Goal: Transaction & Acquisition: Purchase product/service

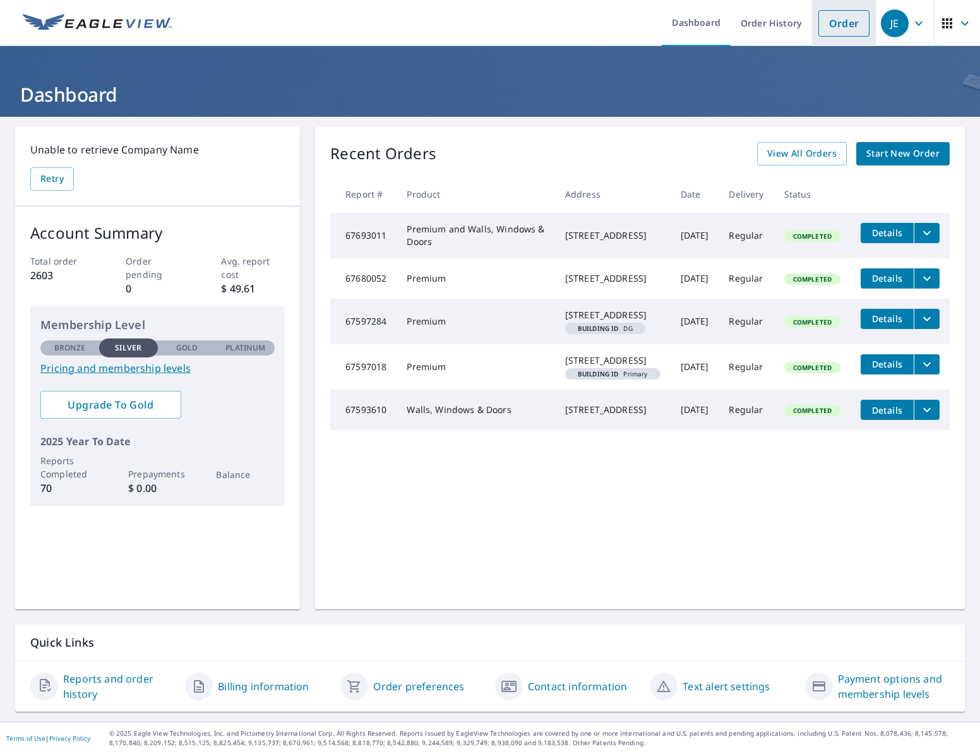
click at [838, 27] on link "Order" at bounding box center [844, 23] width 51 height 27
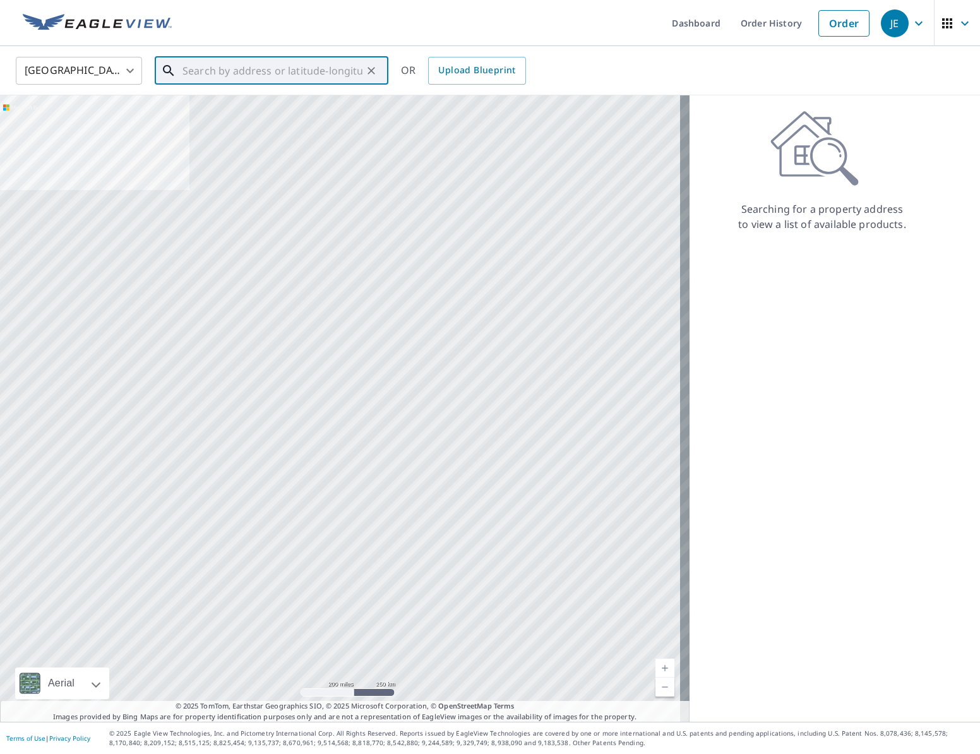
click at [250, 75] on input "text" at bounding box center [273, 70] width 180 height 35
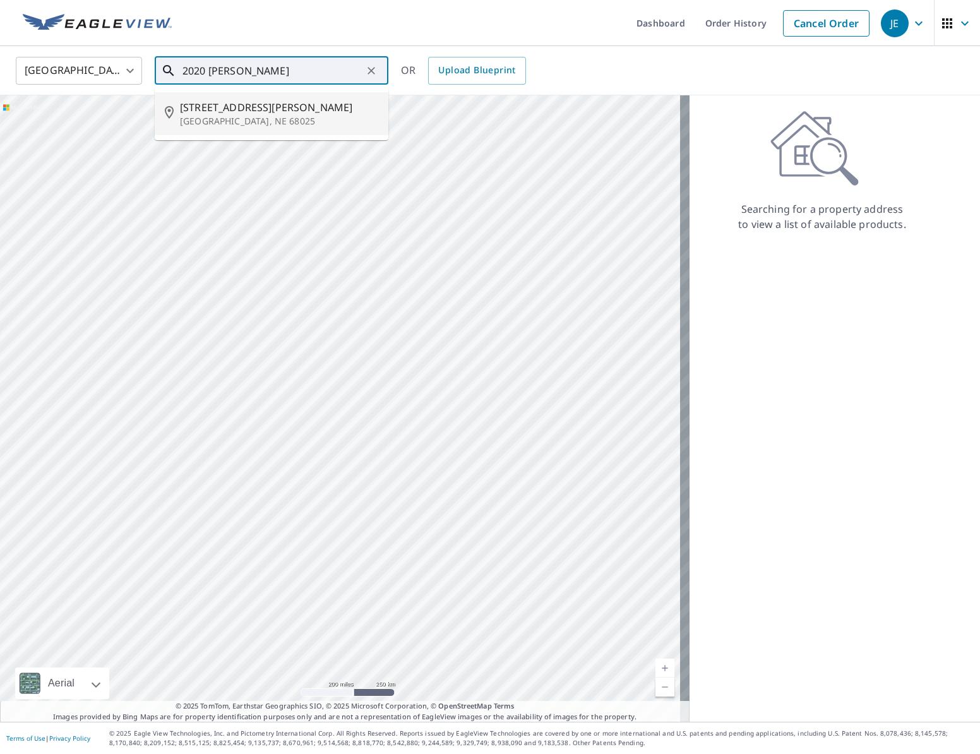
click at [267, 123] on p "[GEOGRAPHIC_DATA], NE 68025" at bounding box center [279, 121] width 198 height 13
type input "[STREET_ADDRESS][PERSON_NAME]"
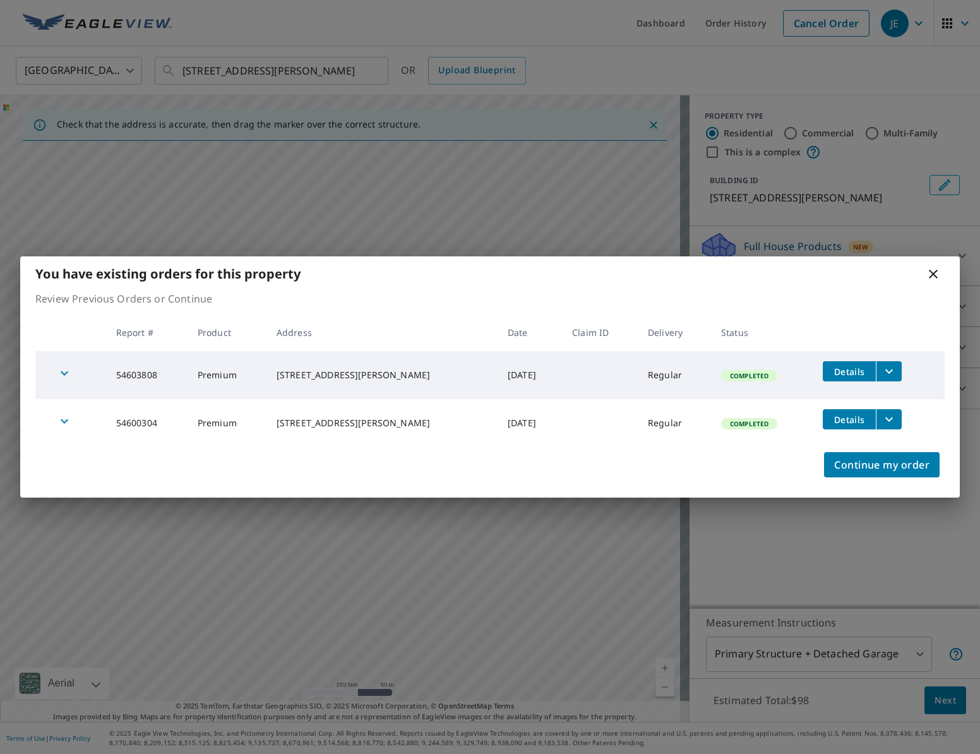
click at [885, 374] on icon "filesDropdownBtn-54603808" at bounding box center [889, 371] width 15 height 15
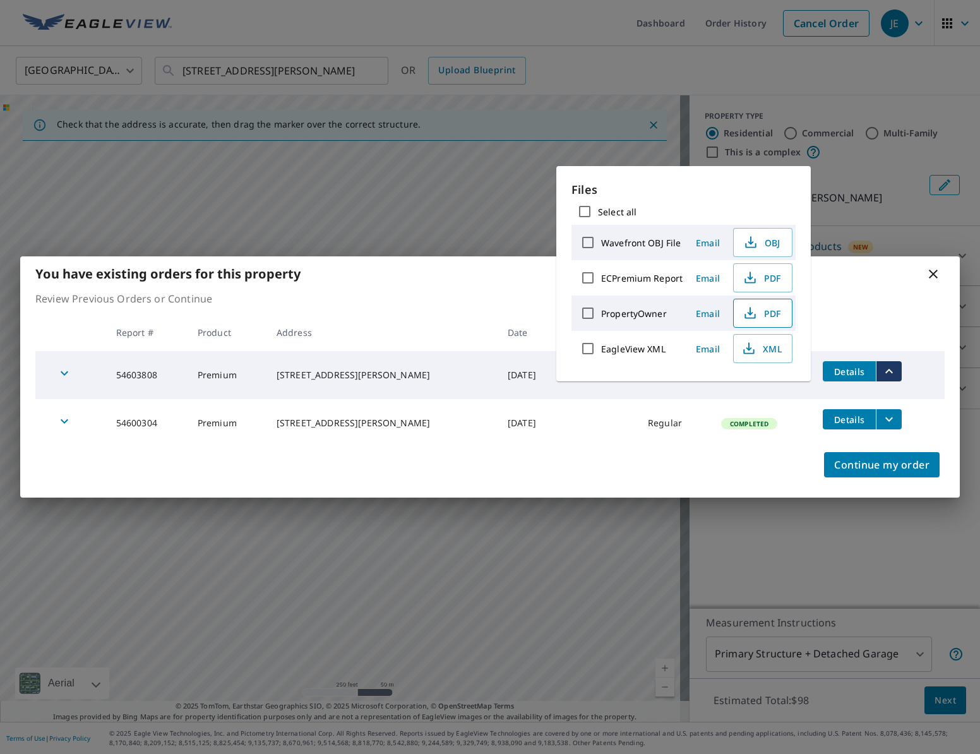
click at [761, 317] on span "PDF" at bounding box center [762, 313] width 40 height 15
click at [853, 310] on div "Review Previous Orders or Continue Report # Product Address Date Claim ID Deliv…" at bounding box center [490, 369] width 940 height 156
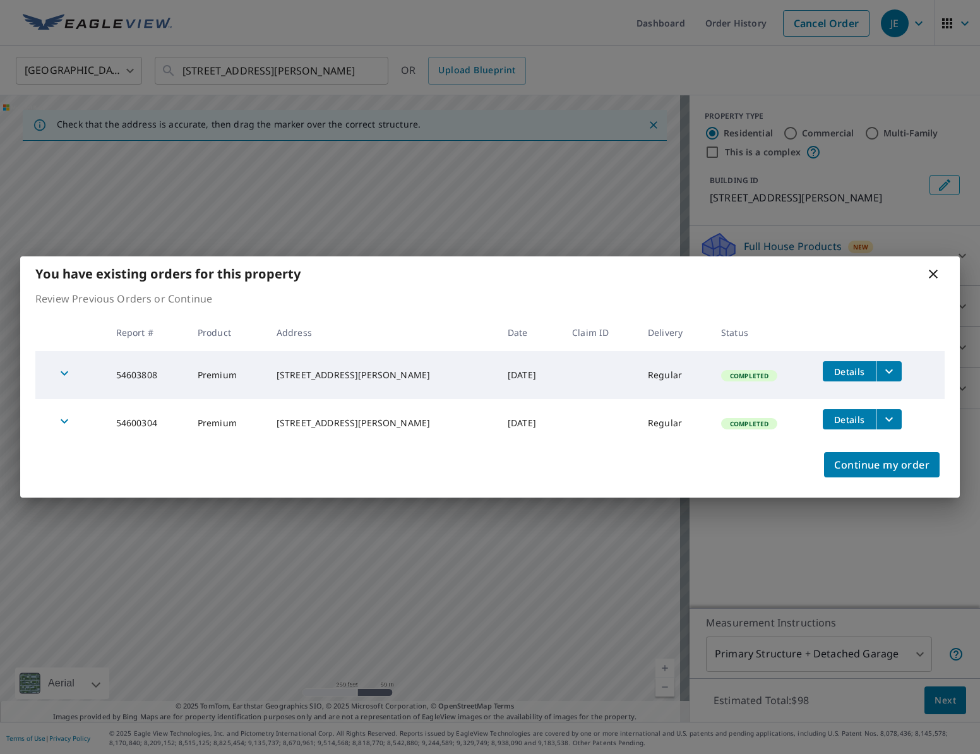
click at [886, 422] on icon "filesDropdownBtn-54600304" at bounding box center [889, 419] width 15 height 15
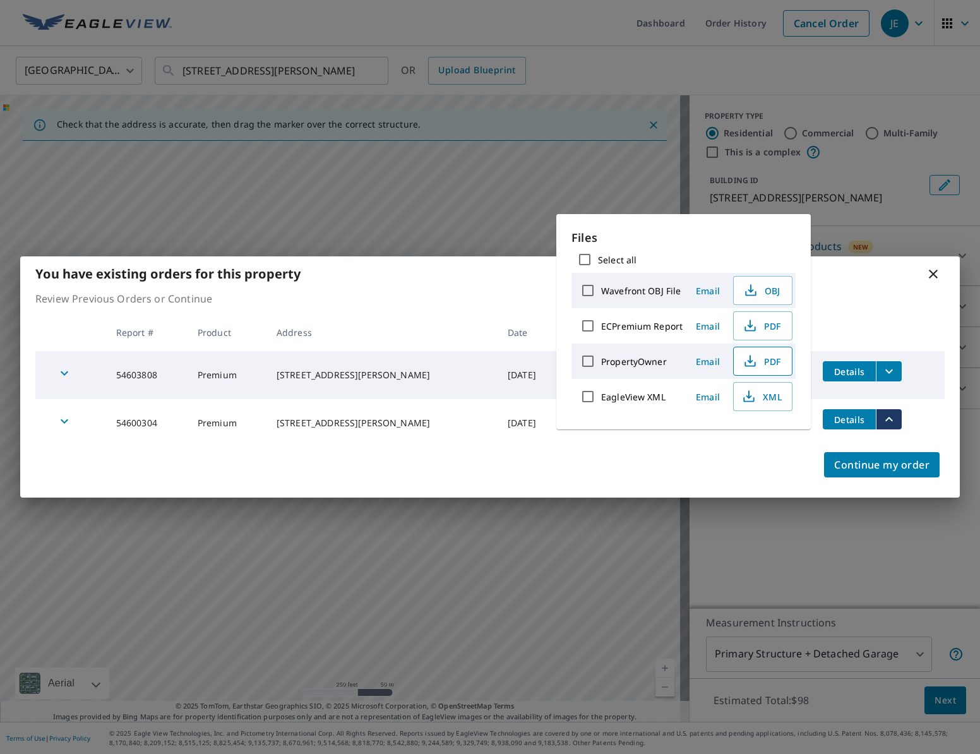
click at [765, 367] on span "PDF" at bounding box center [762, 361] width 40 height 15
click at [859, 298] on p "Review Previous Orders or Continue" at bounding box center [490, 298] width 910 height 15
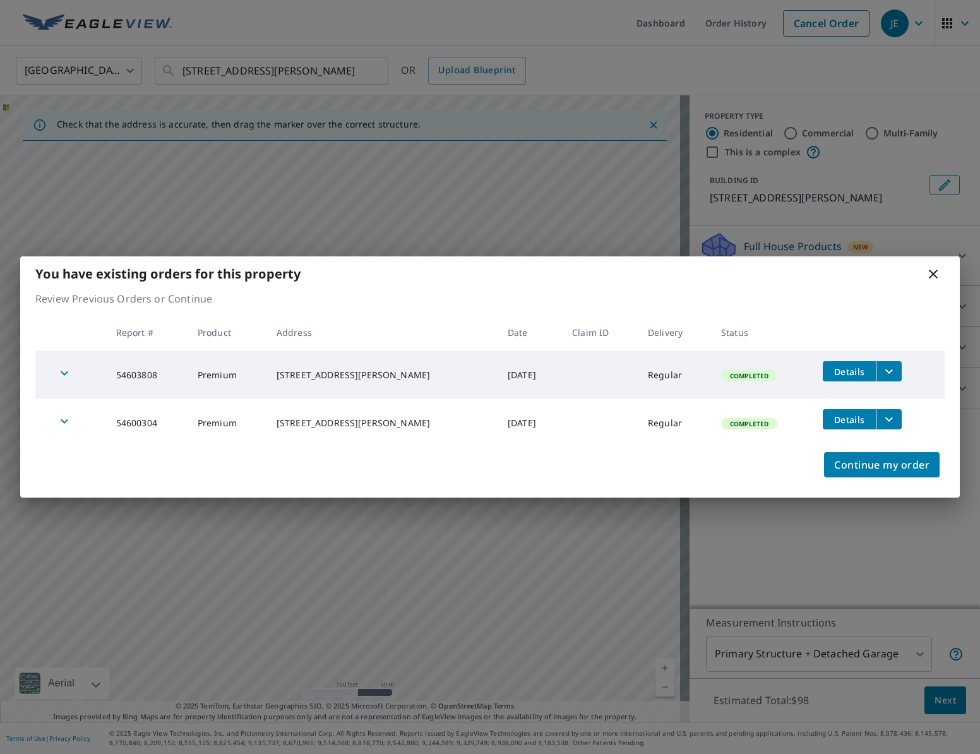
click at [850, 377] on span "Details" at bounding box center [850, 372] width 38 height 12
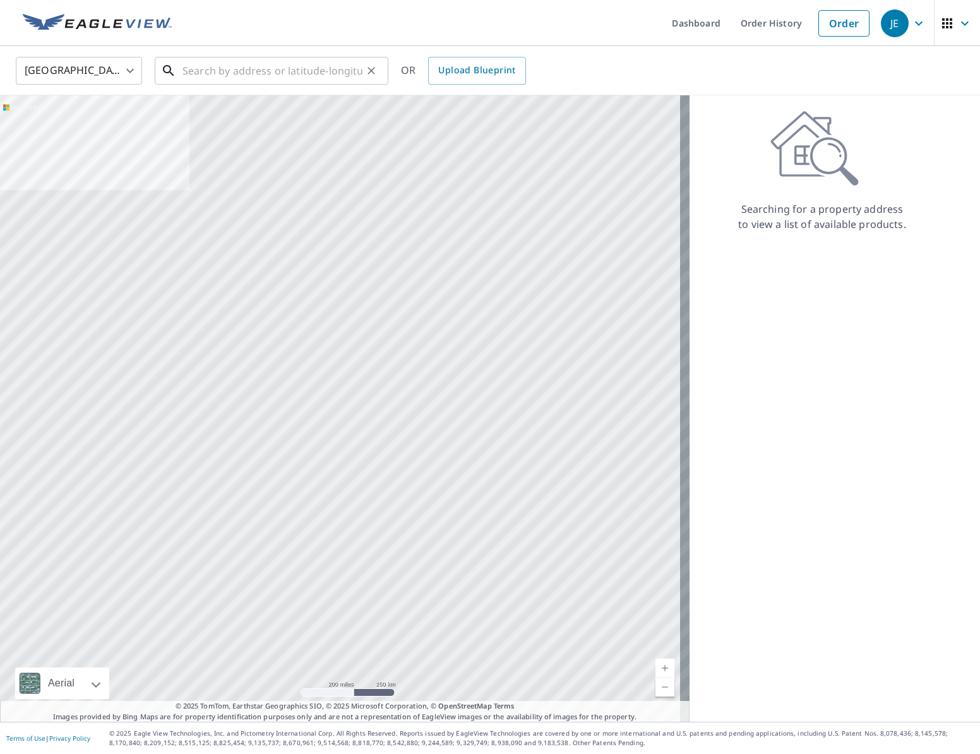
click at [305, 73] on input "text" at bounding box center [273, 70] width 180 height 35
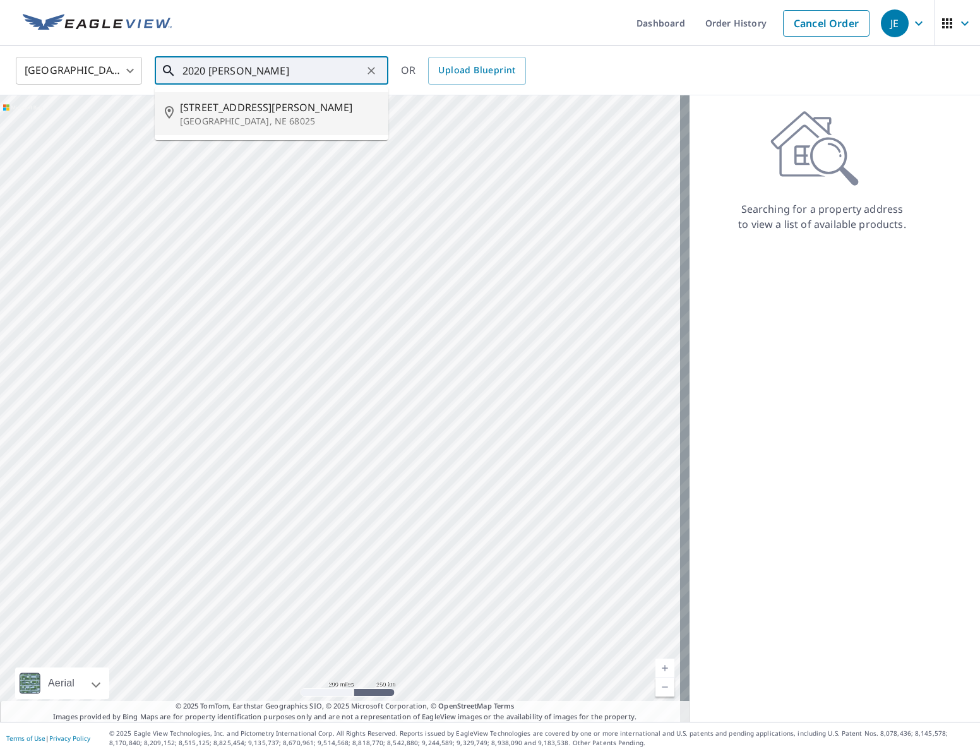
click at [227, 115] on p "[GEOGRAPHIC_DATA], NE 68025" at bounding box center [279, 121] width 198 height 13
type input "[STREET_ADDRESS][PERSON_NAME]"
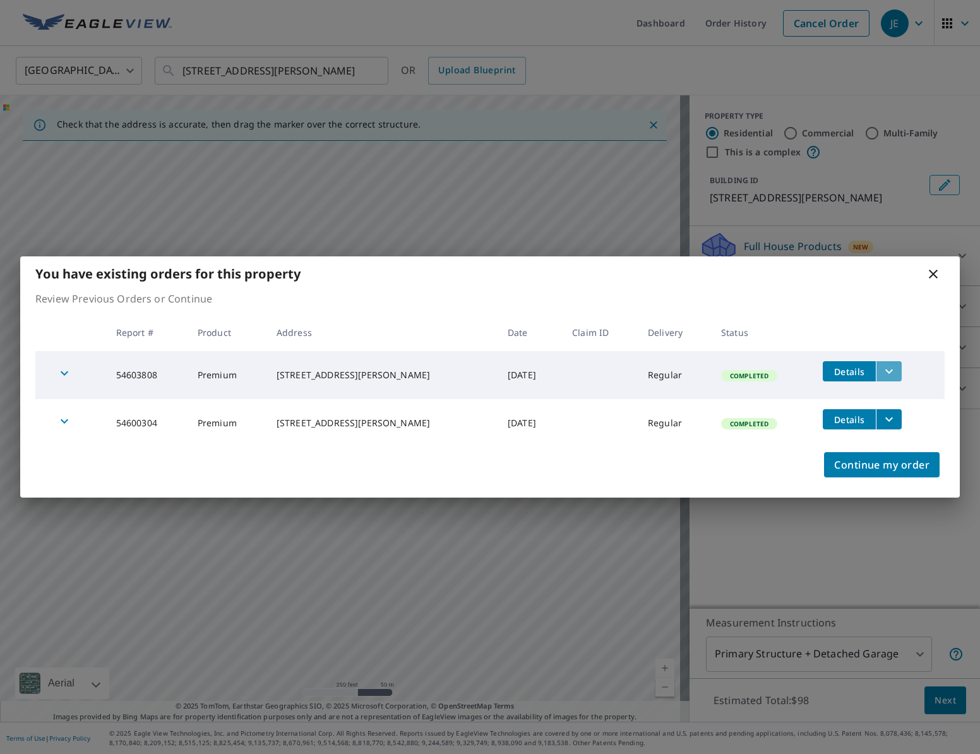
click at [884, 379] on icon "filesDropdownBtn-54603808" at bounding box center [889, 371] width 15 height 15
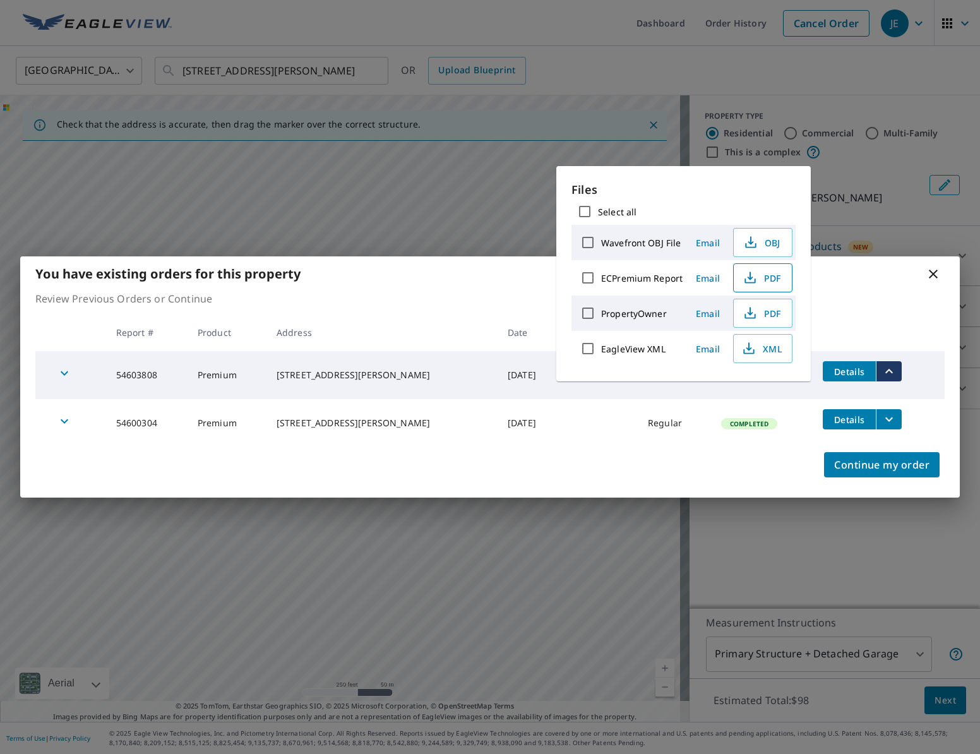
click at [774, 272] on span "PDF" at bounding box center [762, 277] width 40 height 15
click at [882, 366] on icon "filesDropdownBtn-54603808" at bounding box center [889, 371] width 15 height 15
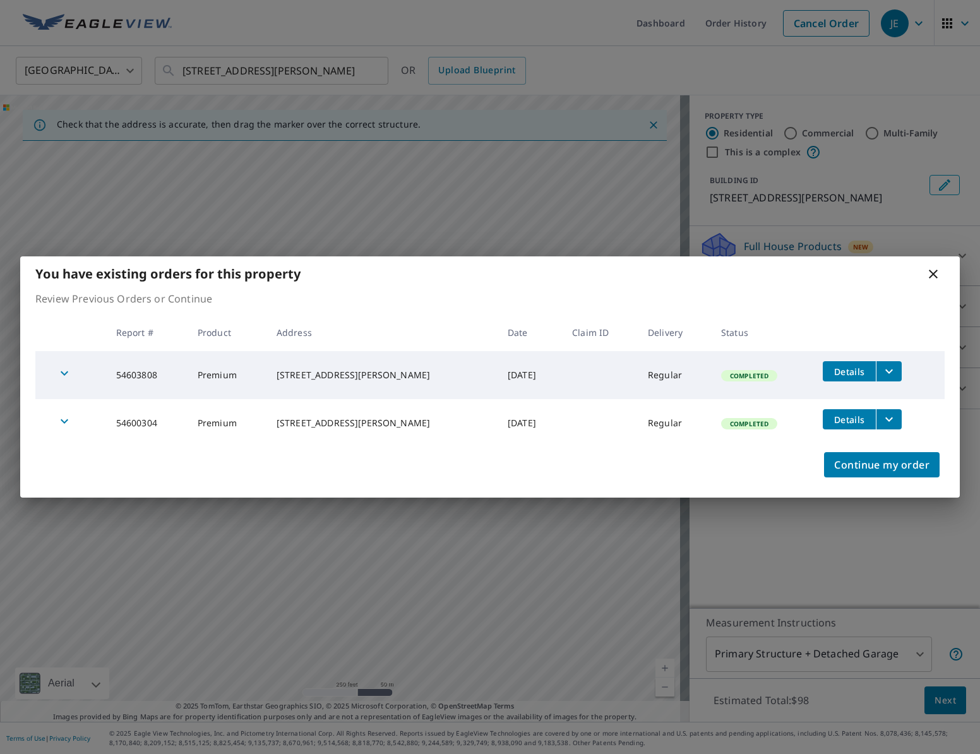
click at [931, 279] on icon at bounding box center [933, 274] width 15 height 15
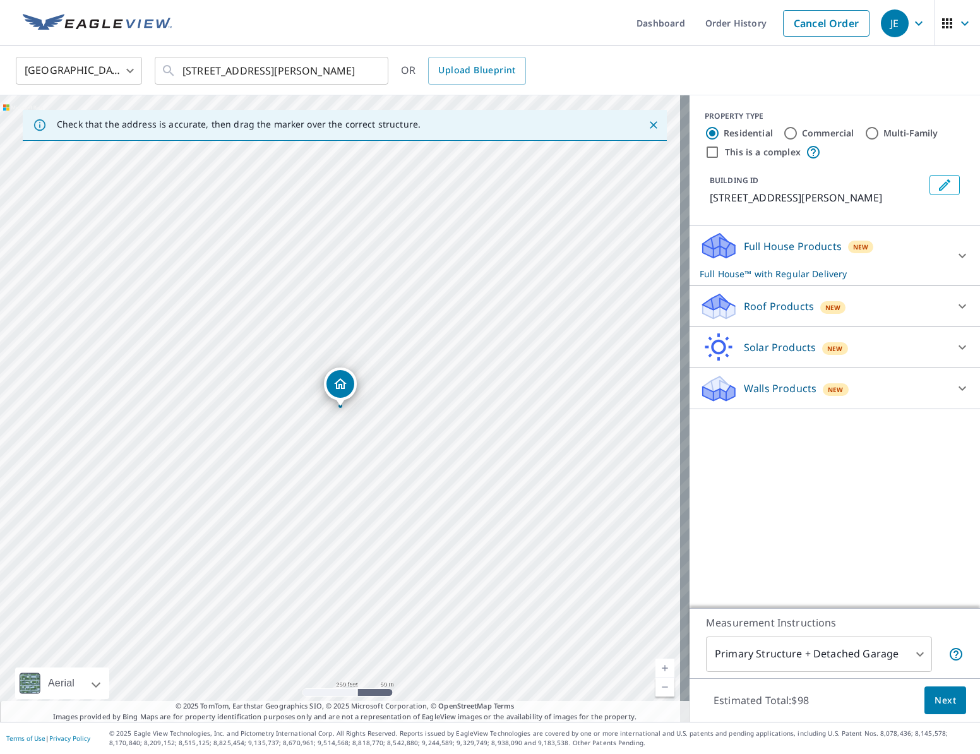
click at [955, 389] on icon at bounding box center [962, 388] width 15 height 15
click at [955, 385] on icon at bounding box center [962, 388] width 15 height 15
click at [956, 255] on icon at bounding box center [962, 255] width 15 height 15
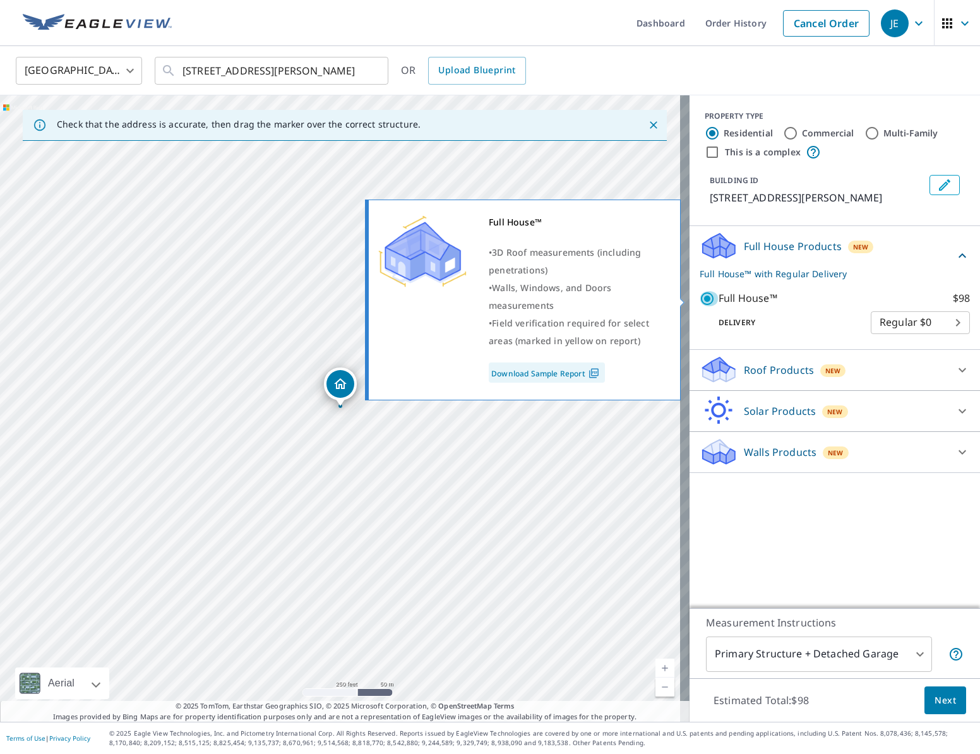
click at [700, 299] on input "Full House™ $98" at bounding box center [709, 298] width 19 height 15
checkbox input "false"
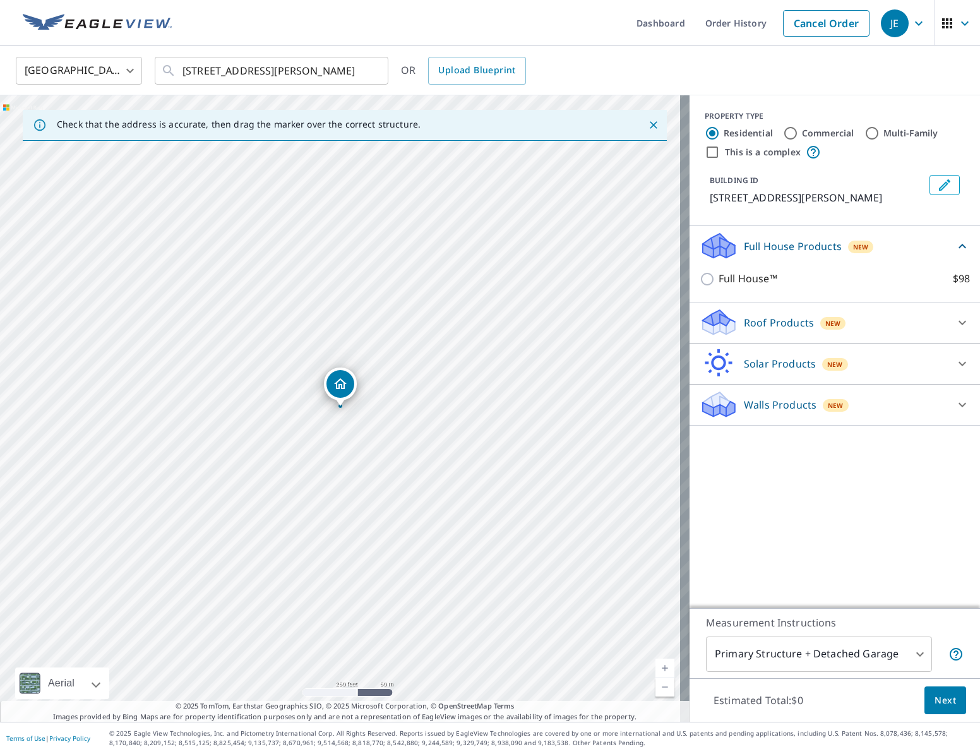
click at [958, 238] on div "Full House Products New" at bounding box center [835, 246] width 270 height 30
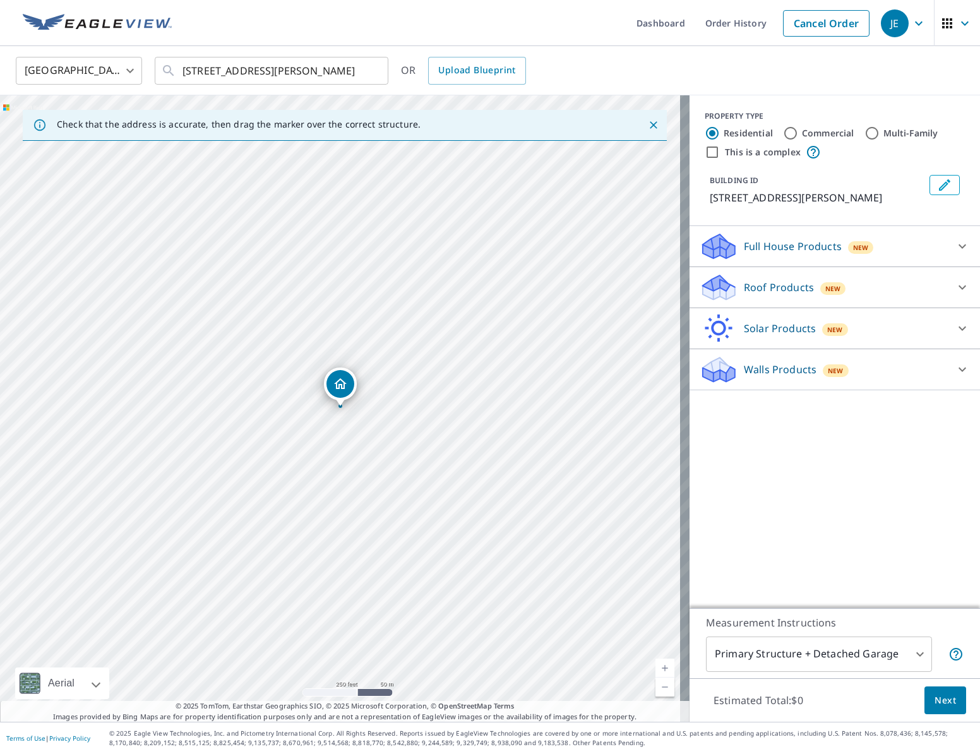
click at [955, 367] on icon at bounding box center [962, 369] width 15 height 15
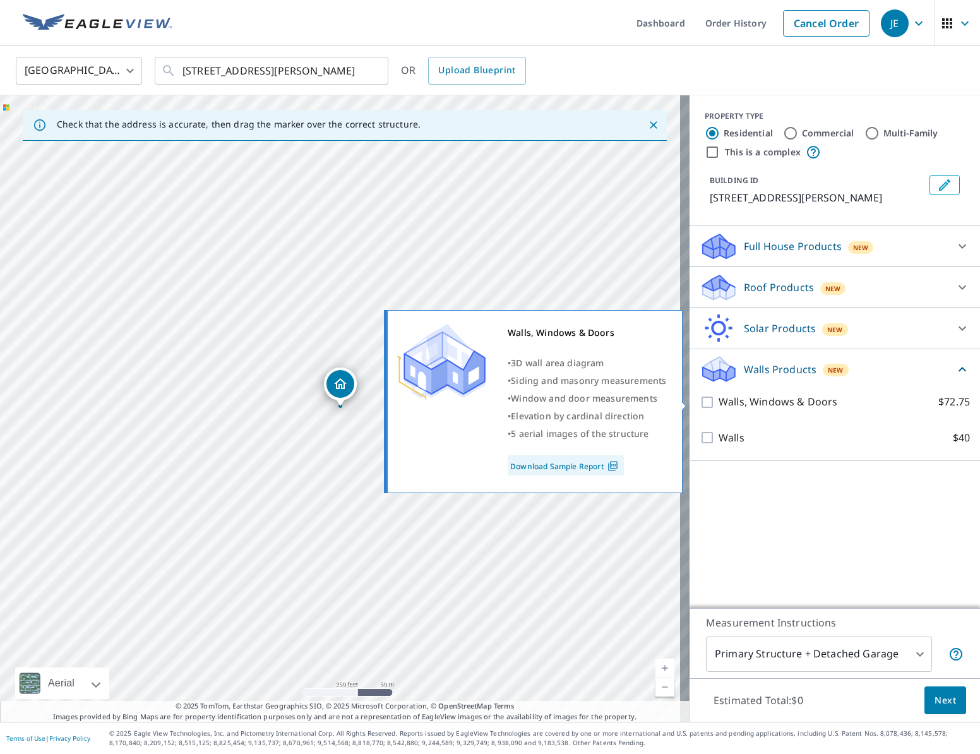
click at [701, 402] on input "Walls, Windows & Doors $72.75" at bounding box center [709, 402] width 19 height 15
checkbox input "true"
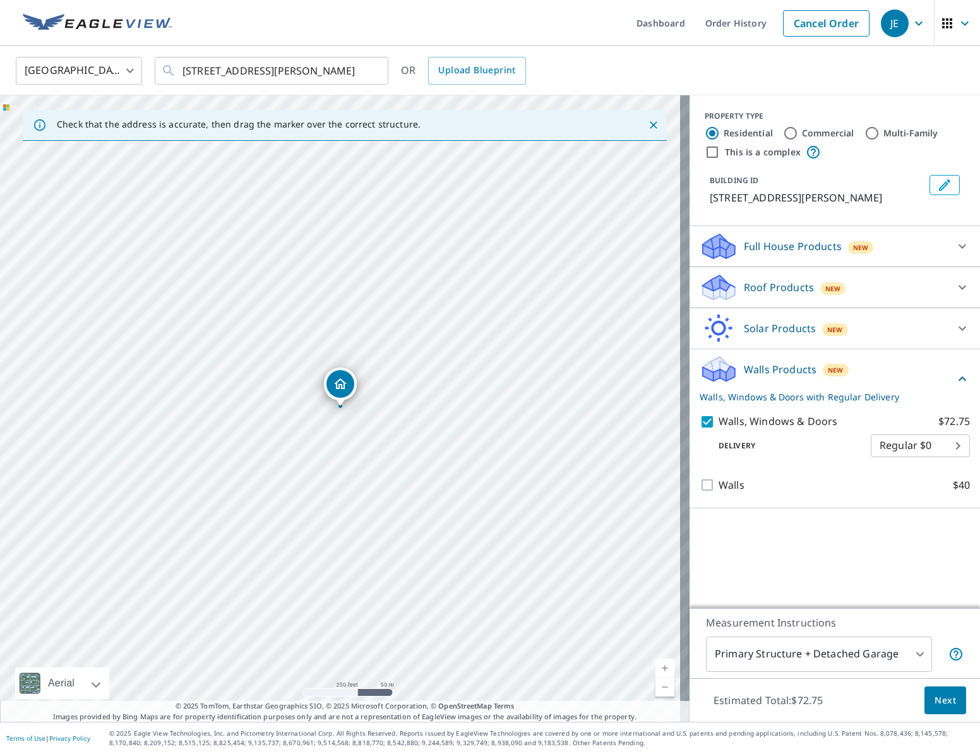
click at [936, 697] on span "Next" at bounding box center [945, 701] width 21 height 16
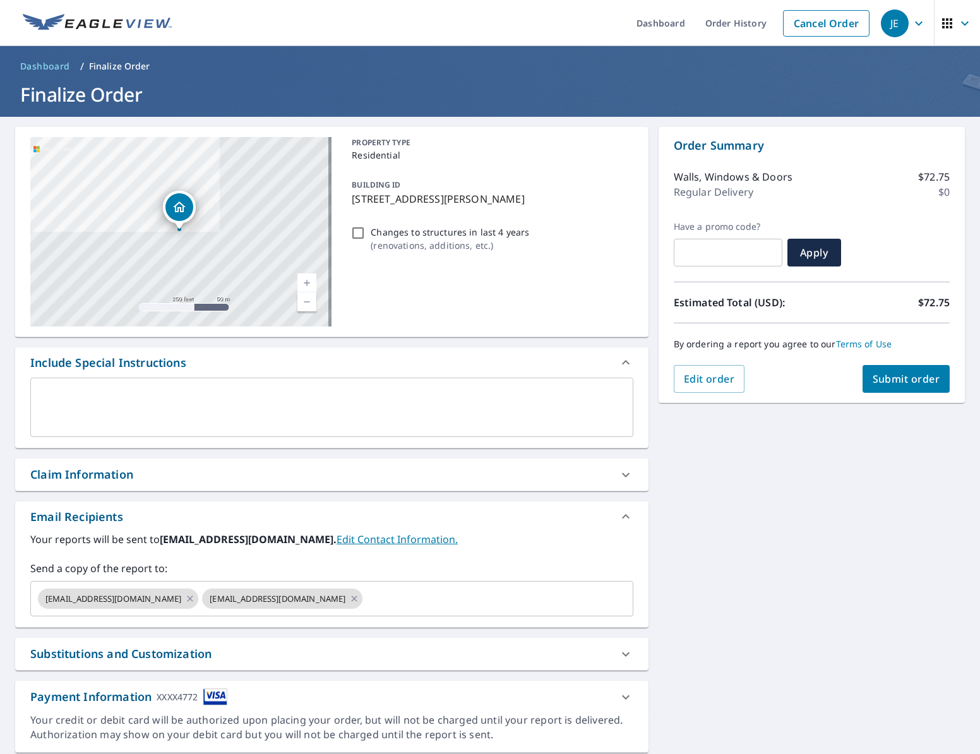
click at [618, 475] on icon at bounding box center [625, 474] width 15 height 15
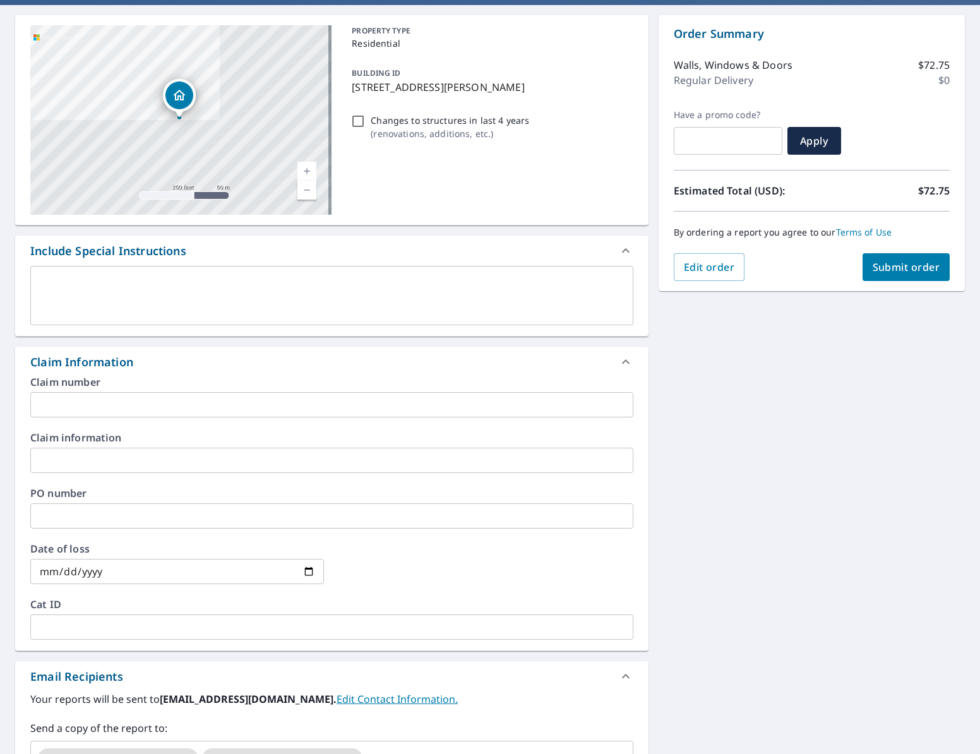
scroll to position [121, 0]
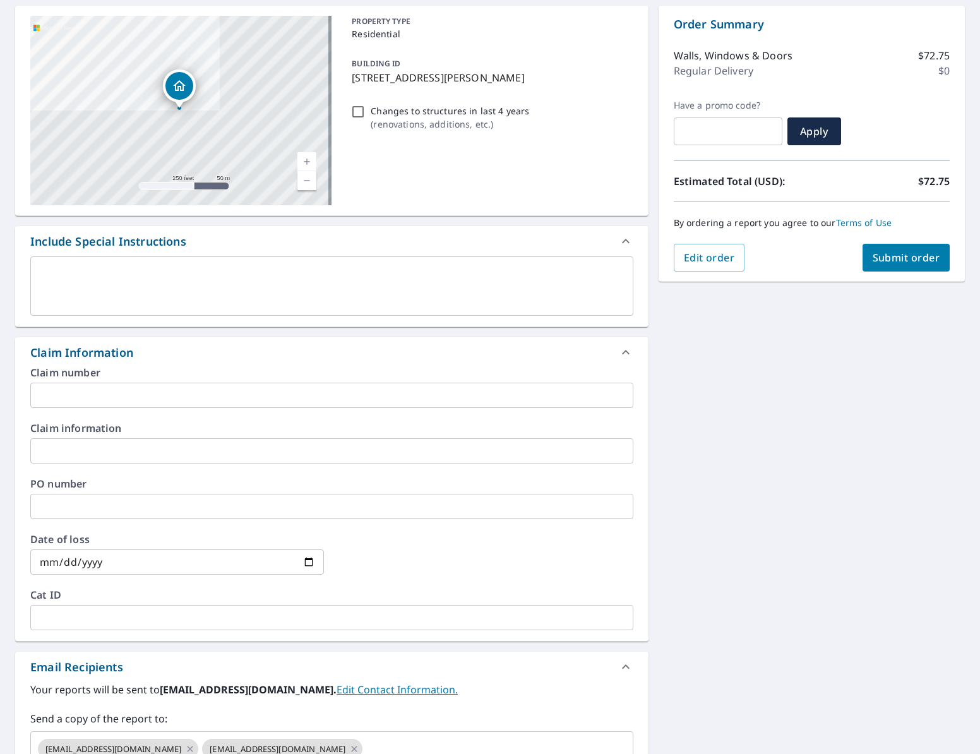
click at [391, 443] on input "text" at bounding box center [331, 450] width 603 height 25
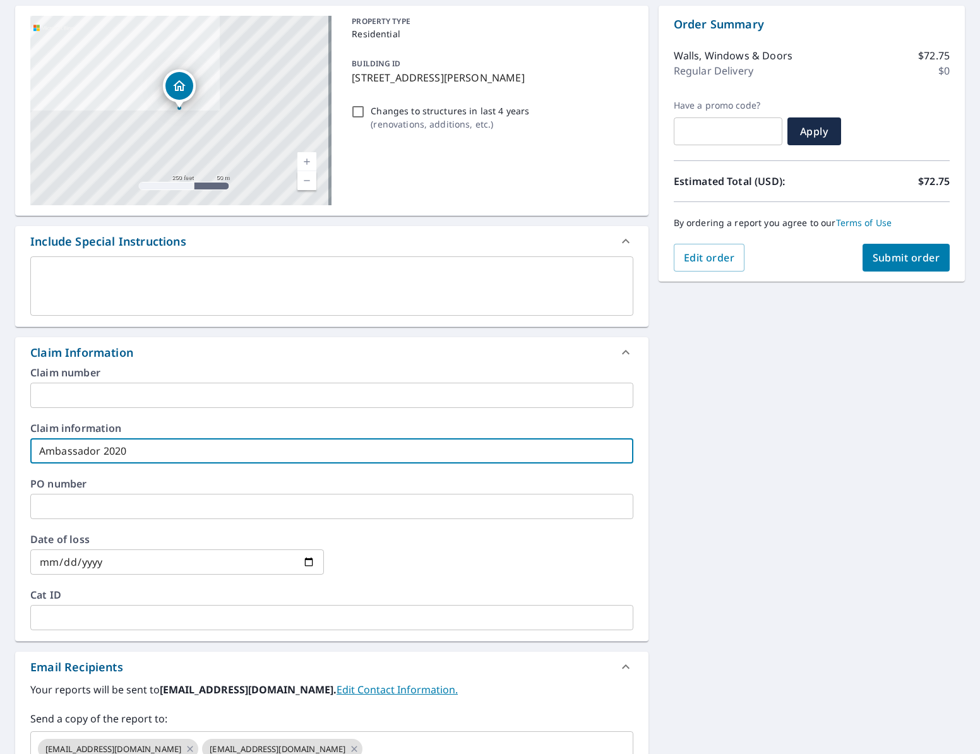
type input "Ambassador 2020"
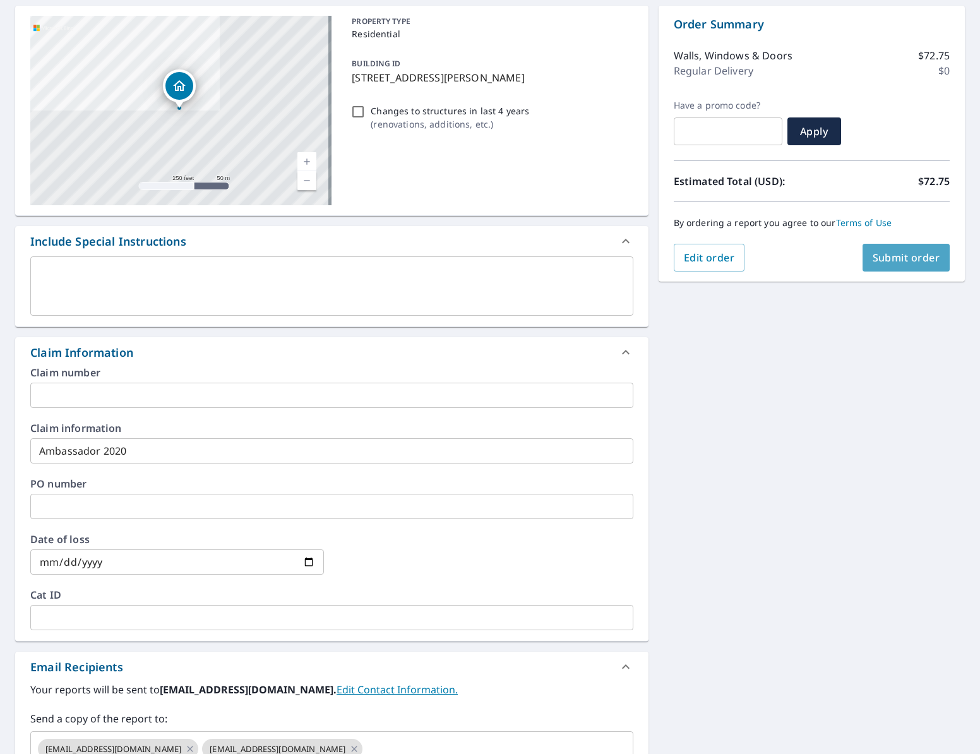
click at [921, 259] on span "Submit order" at bounding box center [907, 258] width 68 height 14
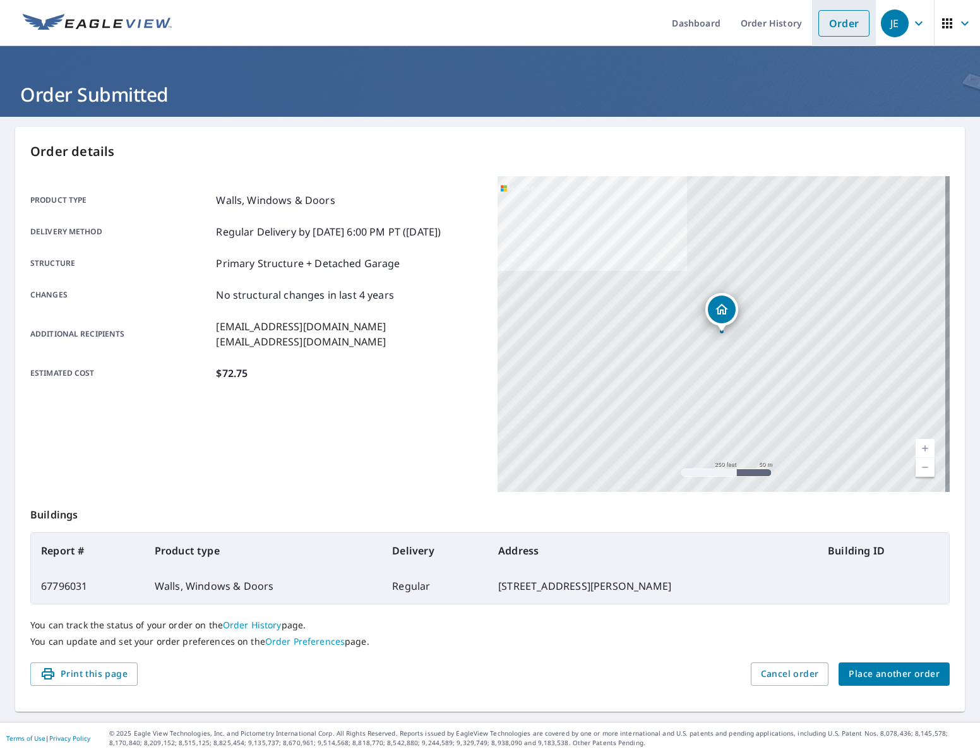
click at [841, 30] on link "Order" at bounding box center [844, 23] width 51 height 27
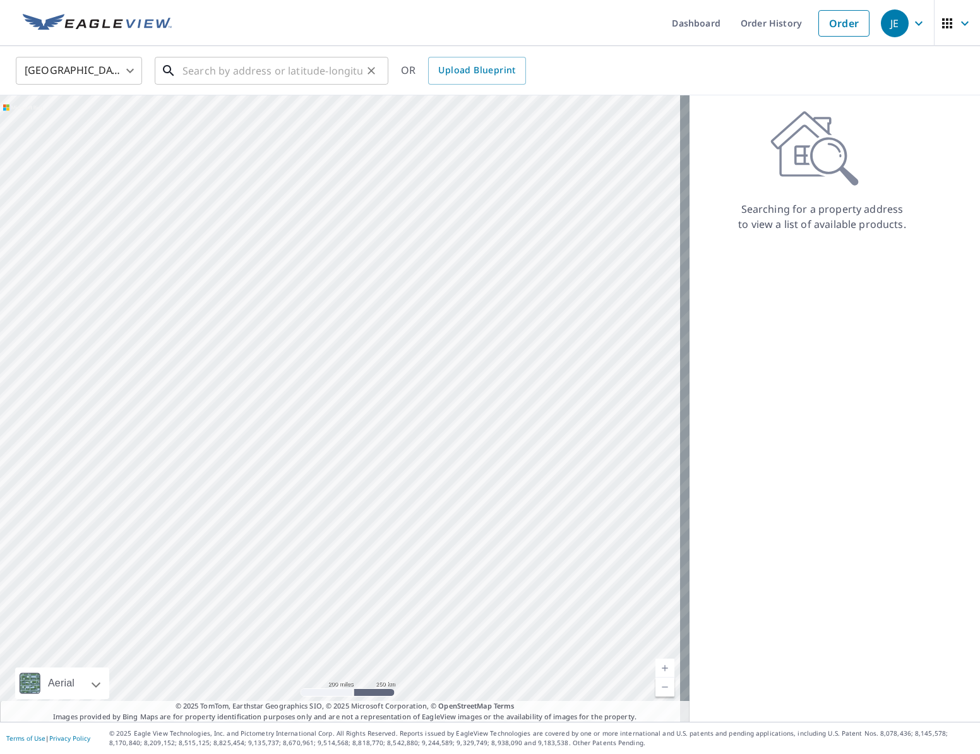
click at [240, 73] on input "text" at bounding box center [273, 70] width 180 height 35
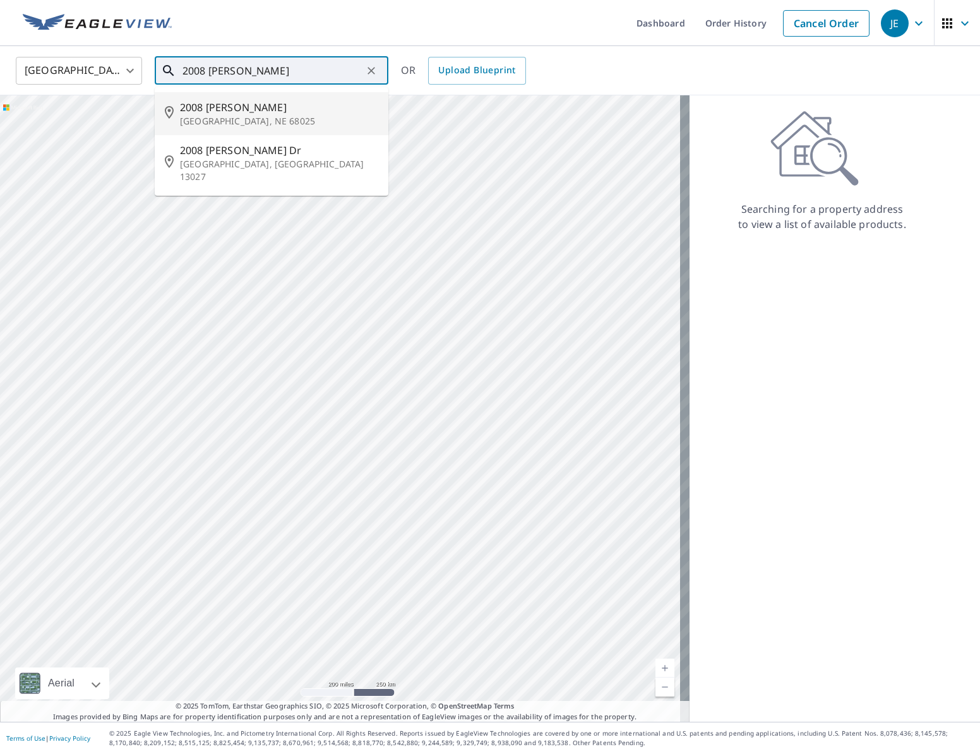
click at [301, 119] on p "[GEOGRAPHIC_DATA], NE 68025" at bounding box center [279, 121] width 198 height 13
type input "[STREET_ADDRESS][PERSON_NAME]"
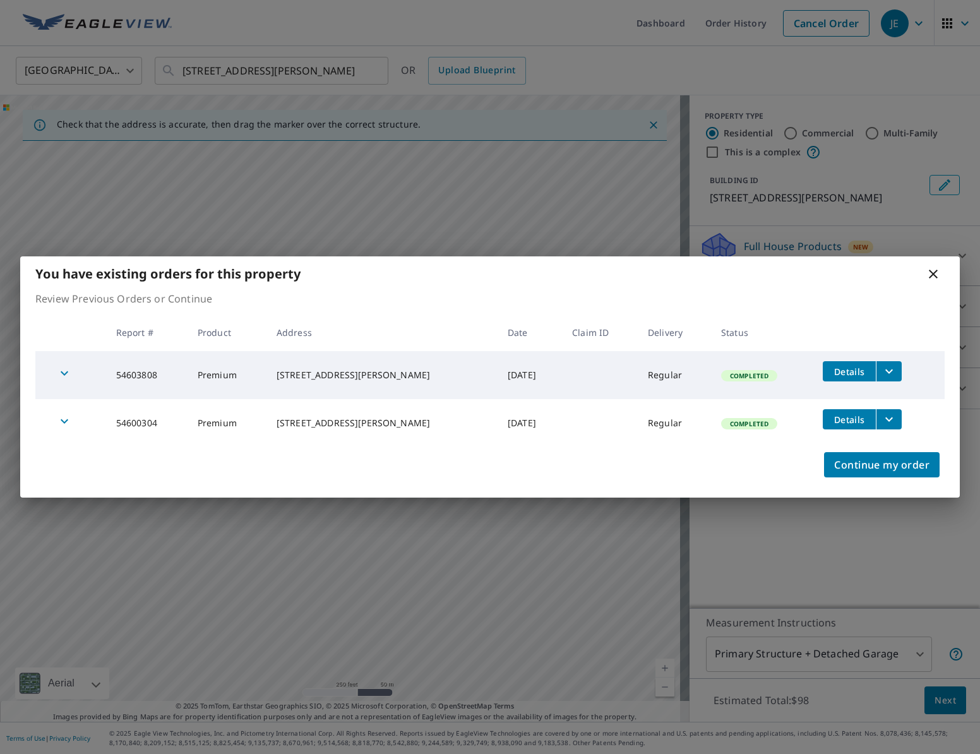
click at [934, 273] on icon at bounding box center [933, 274] width 9 height 9
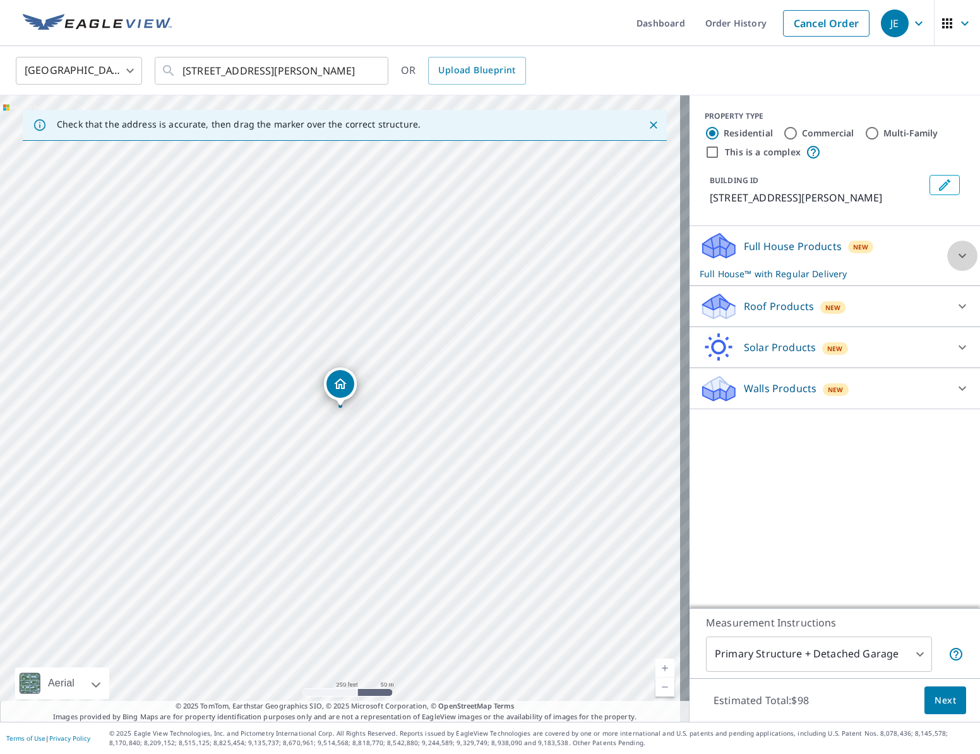
click at [955, 257] on icon at bounding box center [962, 255] width 15 height 15
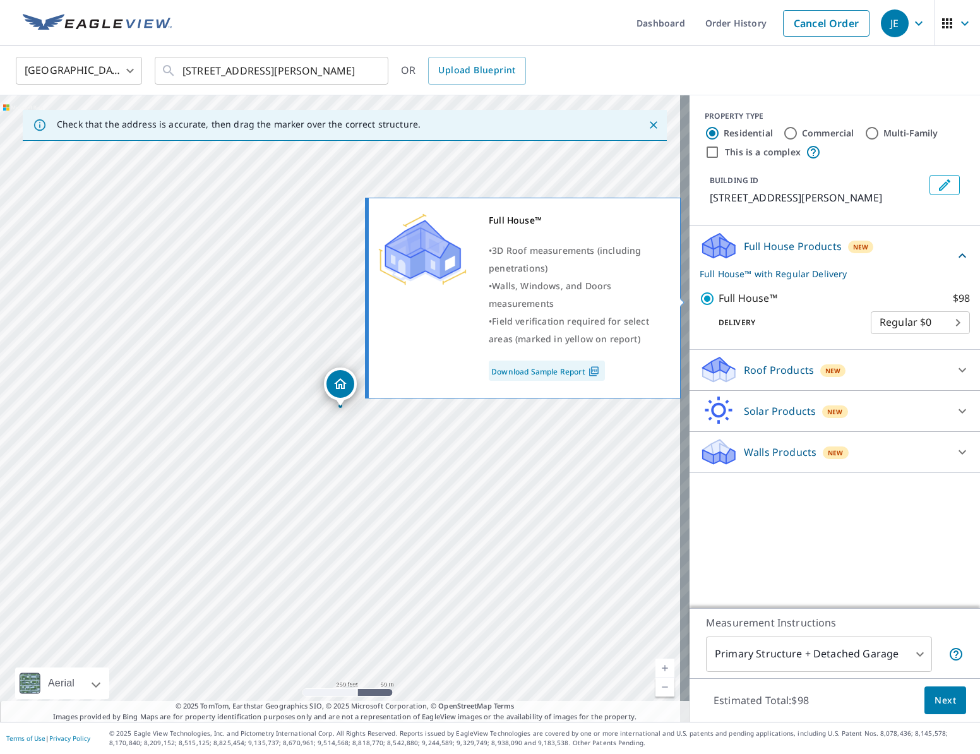
click at [703, 299] on input "Full House™ $98" at bounding box center [709, 298] width 19 height 15
checkbox input "false"
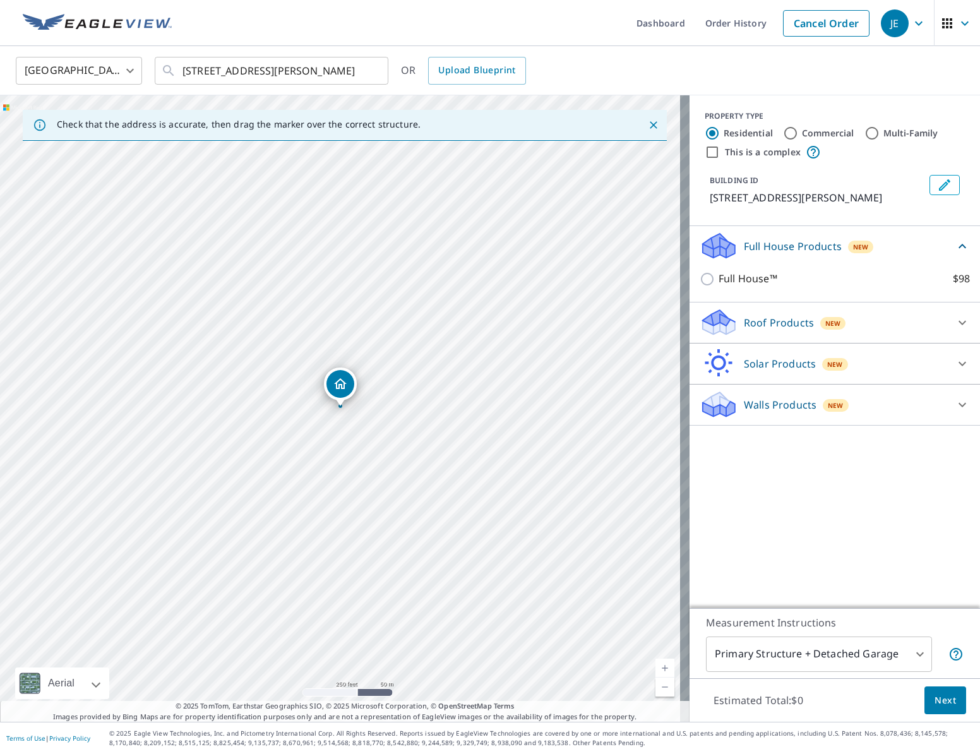
click at [955, 247] on icon at bounding box center [962, 246] width 15 height 15
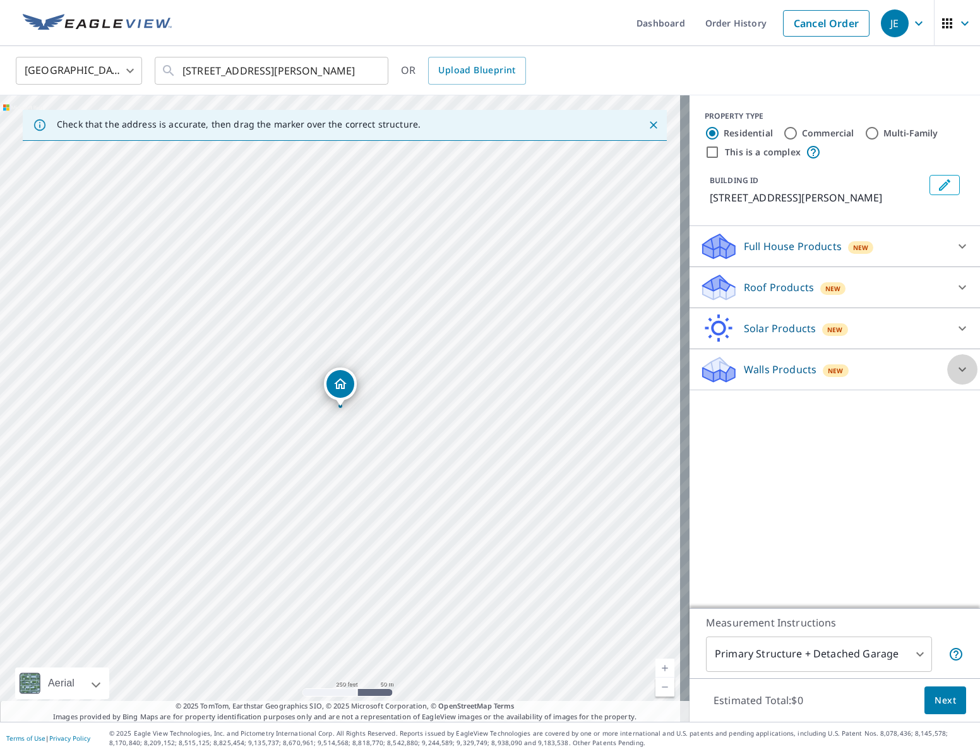
click at [955, 373] on icon at bounding box center [962, 369] width 15 height 15
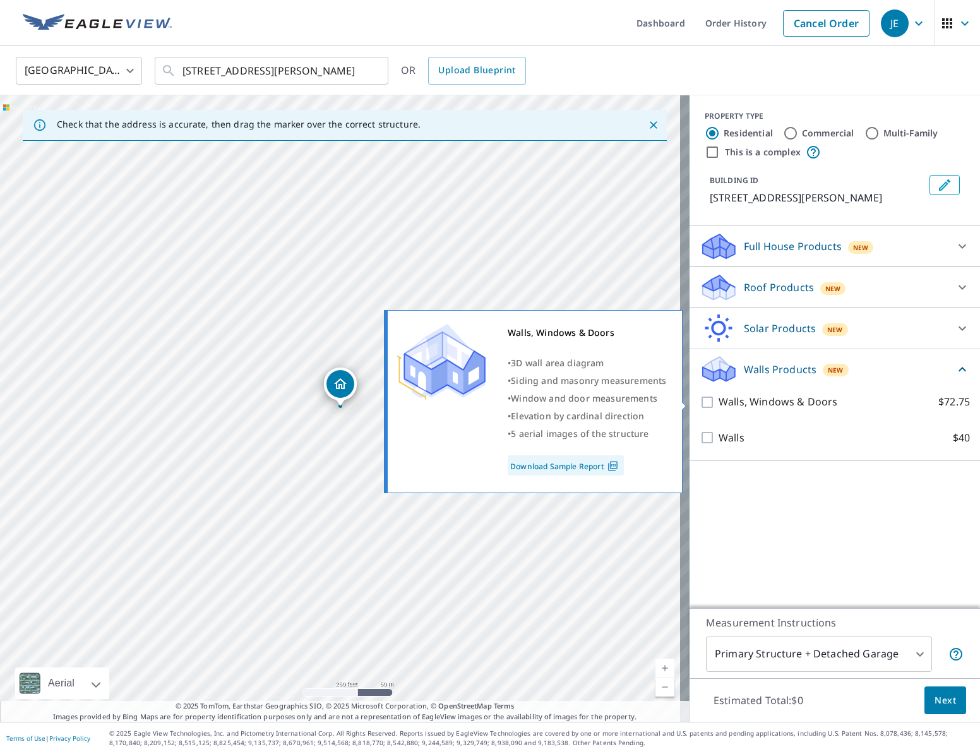
click at [700, 402] on input "Walls, Windows & Doors $72.75" at bounding box center [709, 402] width 19 height 15
checkbox input "true"
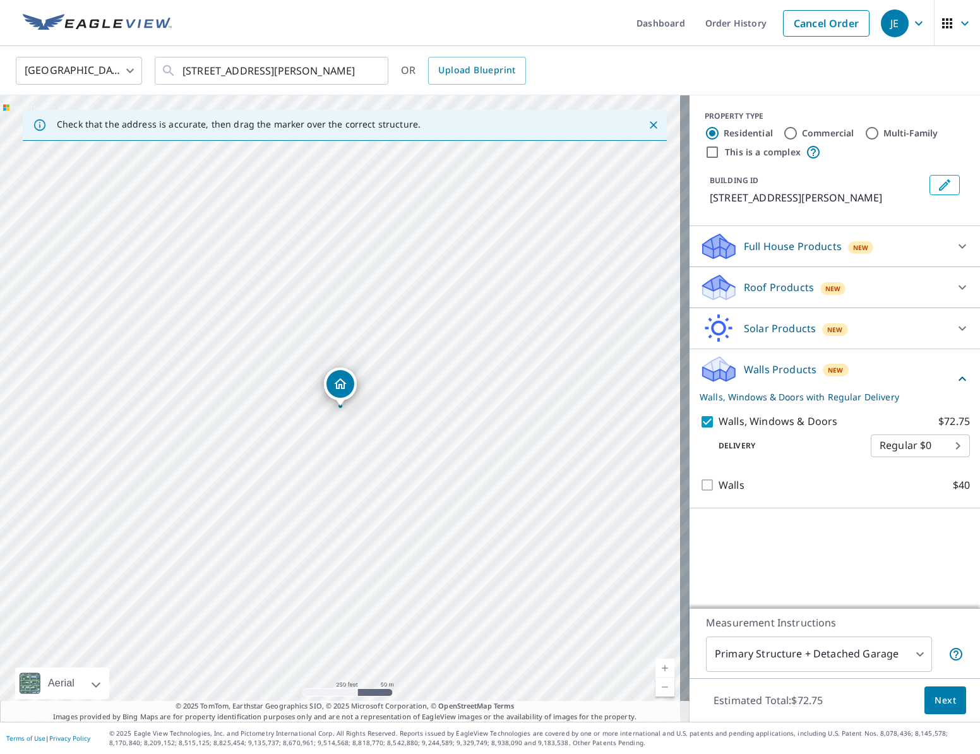
click at [925, 708] on button "Next" at bounding box center [946, 701] width 42 height 28
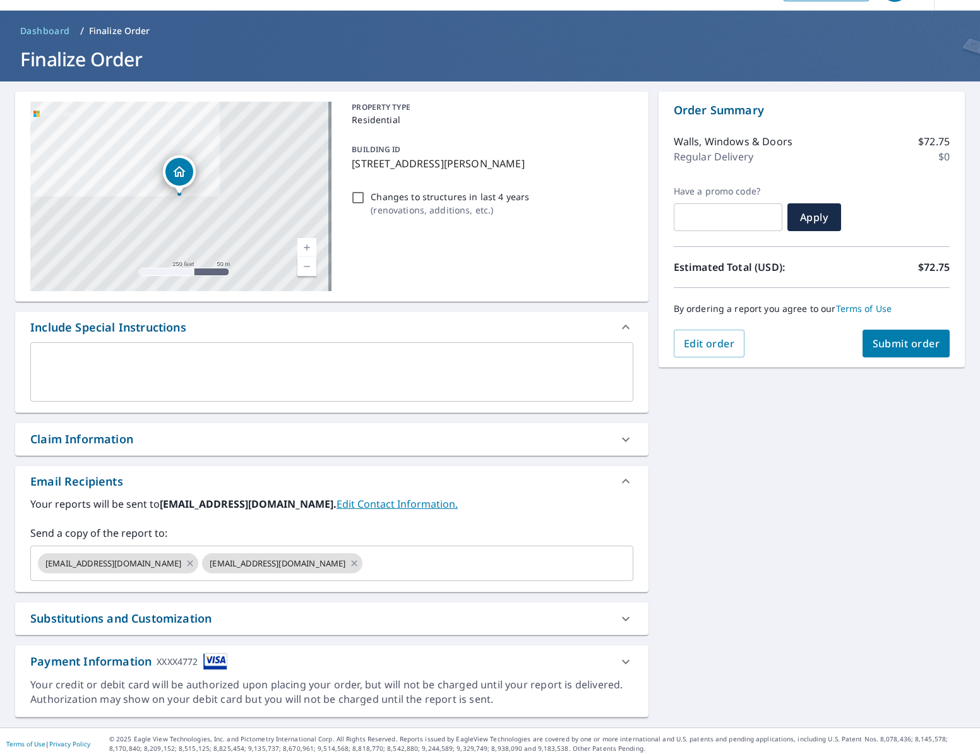
scroll to position [41, 0]
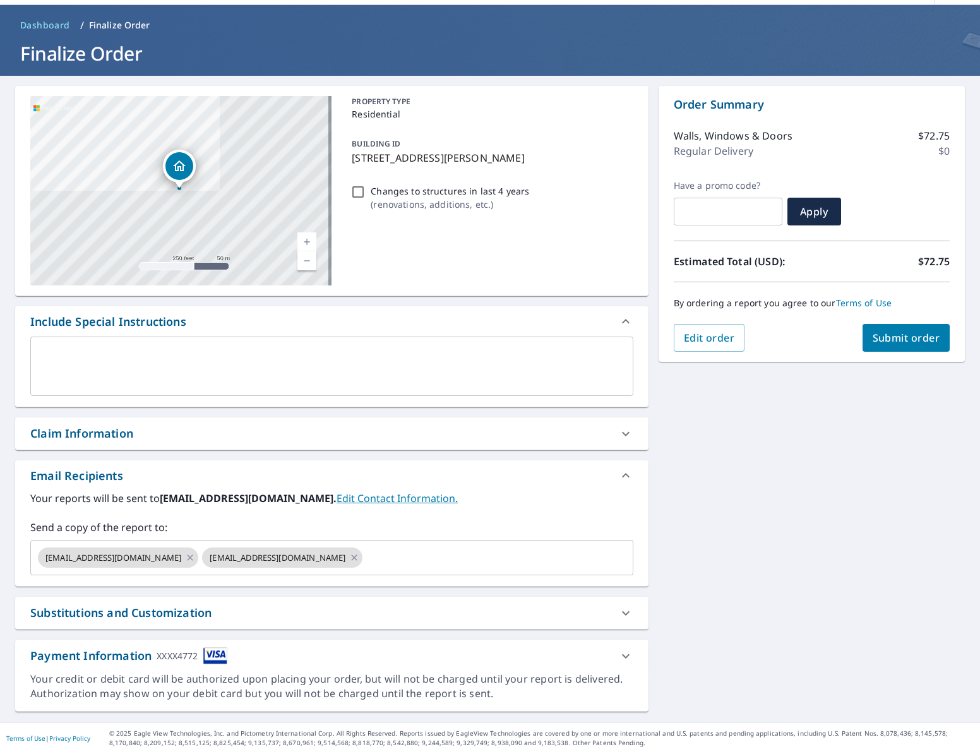
click at [133, 428] on div "Claim Information" at bounding box center [320, 433] width 581 height 17
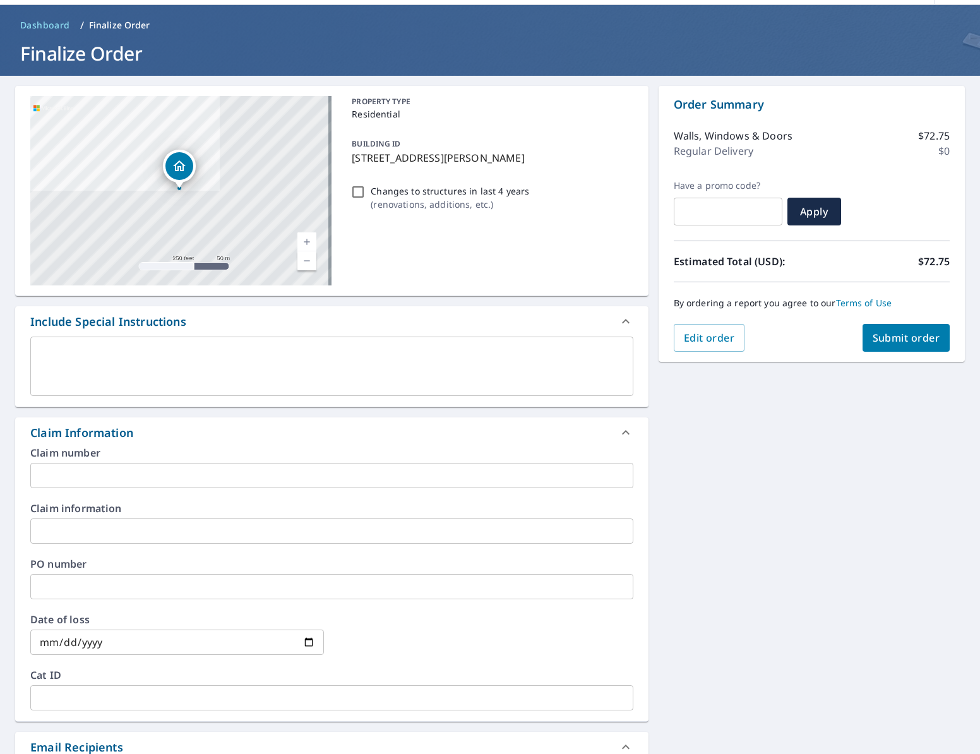
click at [115, 535] on input "text" at bounding box center [331, 531] width 603 height 25
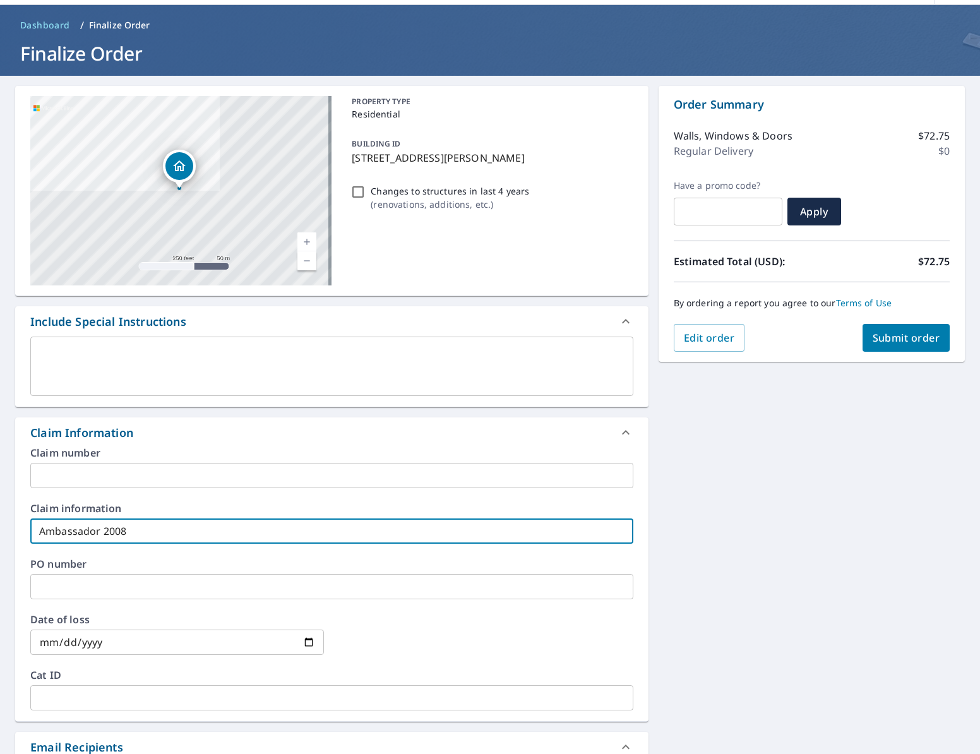
type input "Ambassador 2008"
click at [239, 501] on div "Claim number ​ Claim information Ambassador 2008 ​ PO number ​ Date of loss ​ C…" at bounding box center [332, 585] width 634 height 274
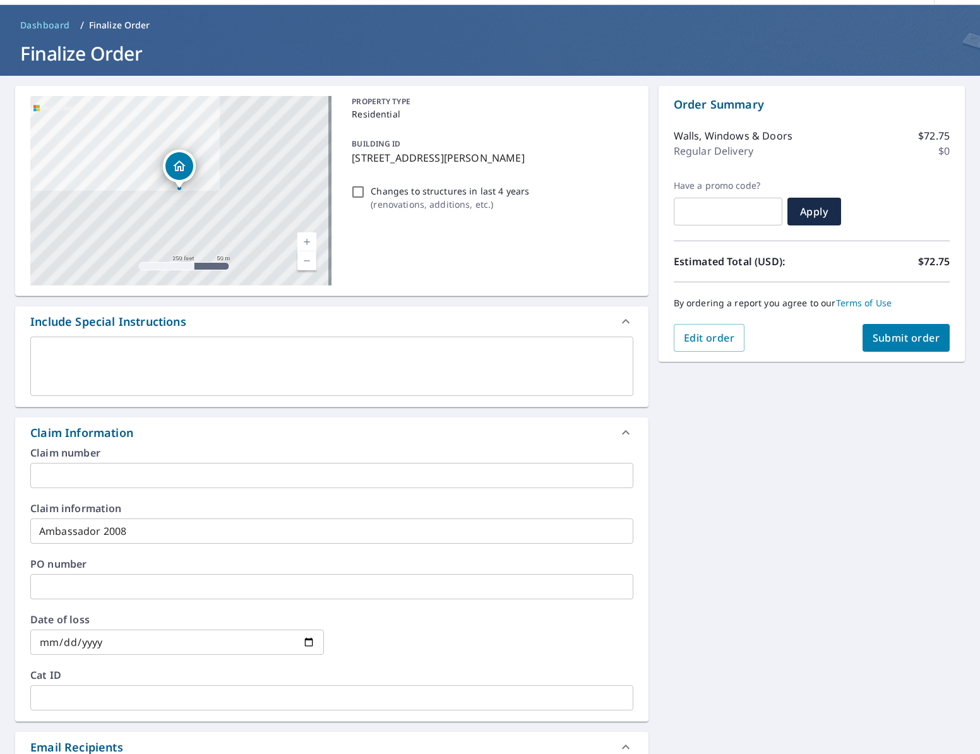
click at [896, 337] on span "Submit order" at bounding box center [907, 338] width 68 height 14
